Goal: Information Seeking & Learning: Learn about a topic

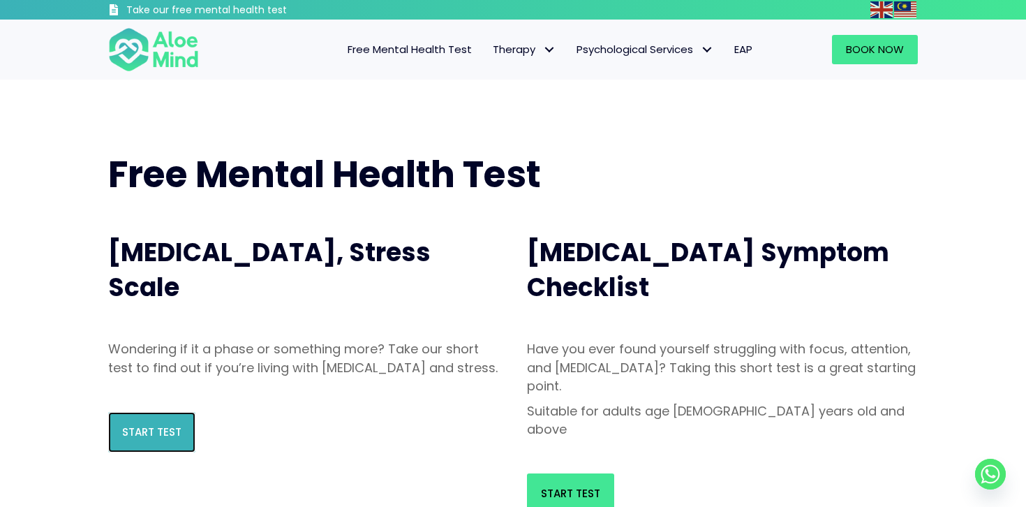
click at [138, 452] on link "Start Test" at bounding box center [151, 432] width 87 height 40
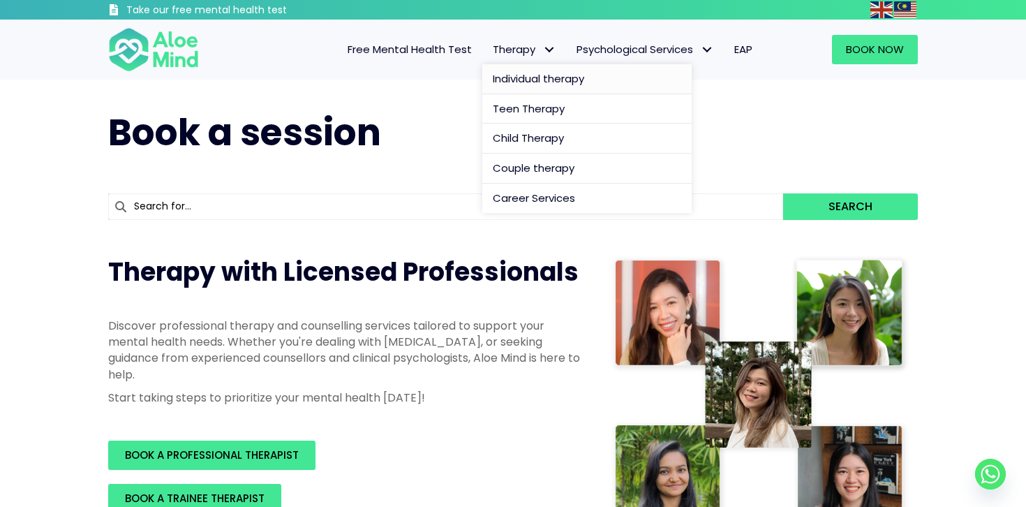
click at [532, 72] on span "Individual therapy" at bounding box center [538, 78] width 91 height 15
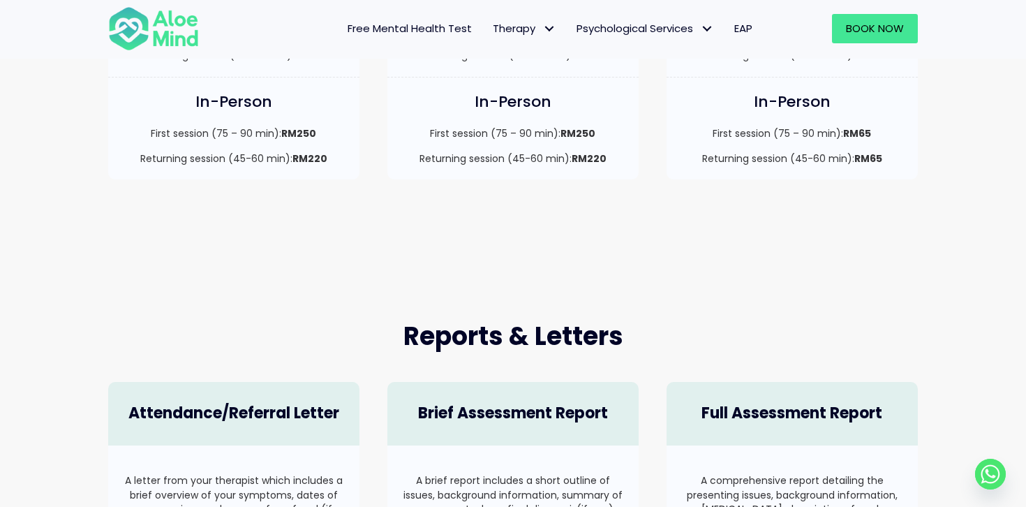
scroll to position [790, 0]
